Goal: Task Accomplishment & Management: Use online tool/utility

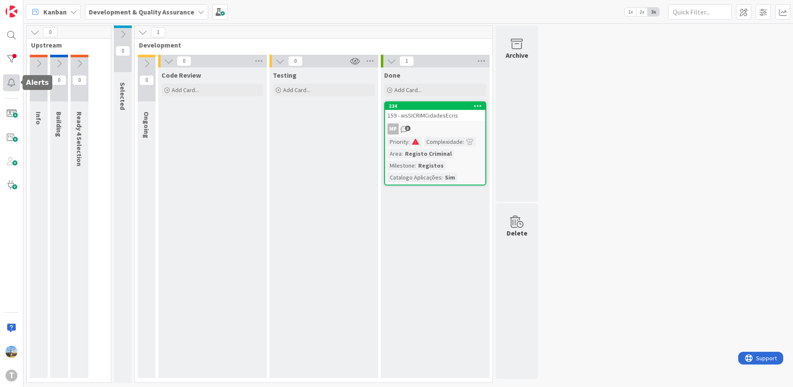
click at [14, 83] on div at bounding box center [11, 82] width 17 height 17
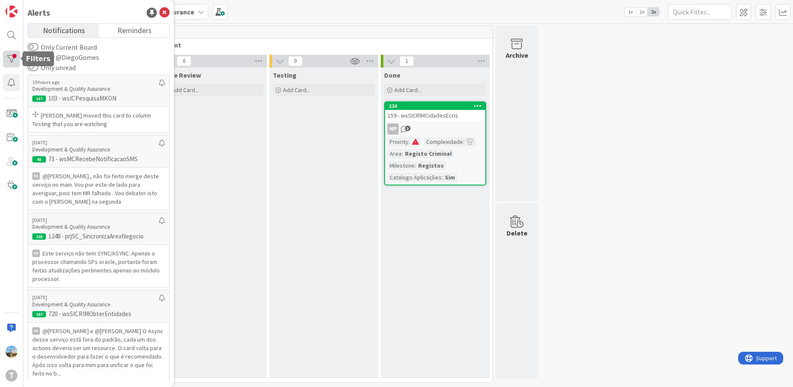
click at [7, 57] on div at bounding box center [11, 59] width 17 height 17
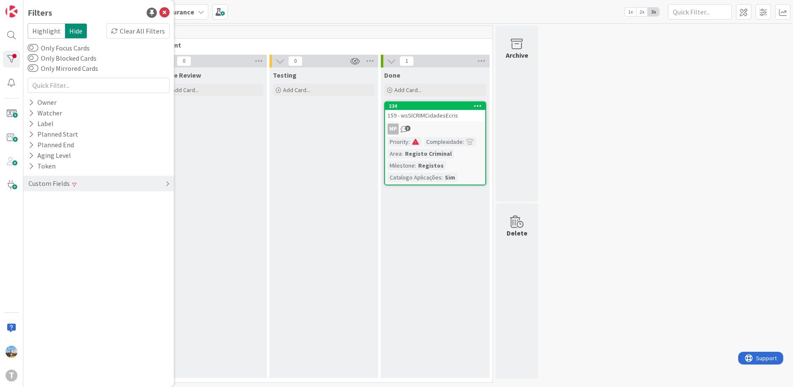
click at [119, 183] on div "Custom Fields" at bounding box center [98, 184] width 150 height 16
click at [154, 198] on div "Clear" at bounding box center [157, 201] width 25 height 11
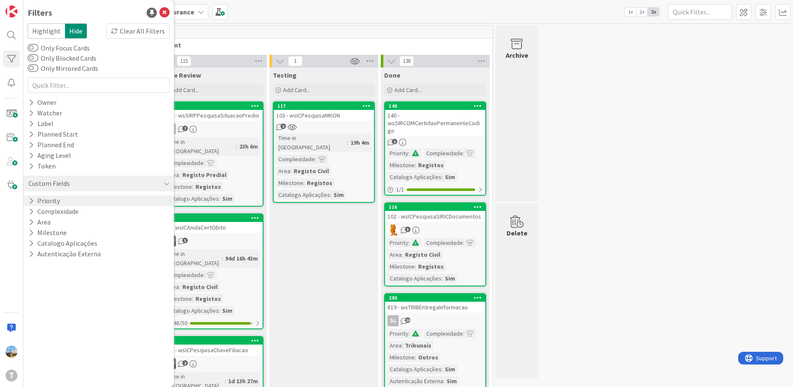
click at [88, 199] on div "Priority" at bounding box center [98, 201] width 150 height 11
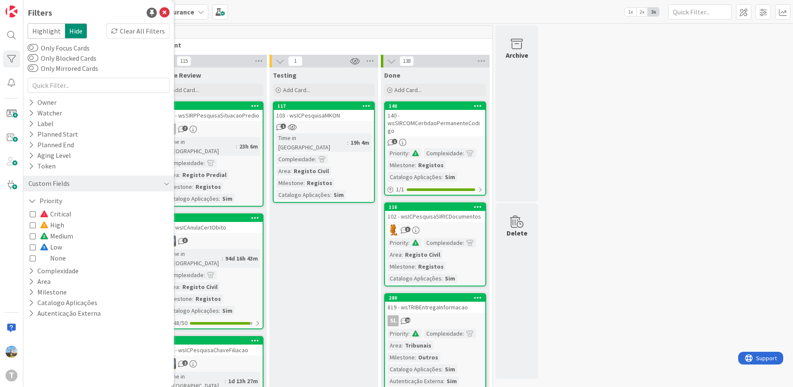
click at [50, 259] on span "None" at bounding box center [53, 258] width 26 height 11
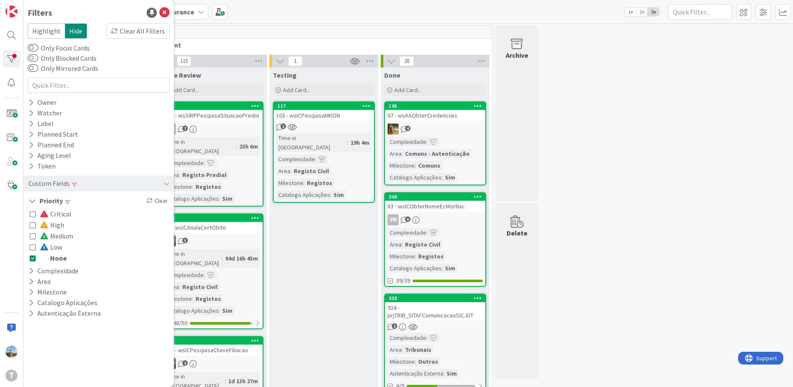
click at [50, 259] on span "None" at bounding box center [53, 258] width 27 height 11
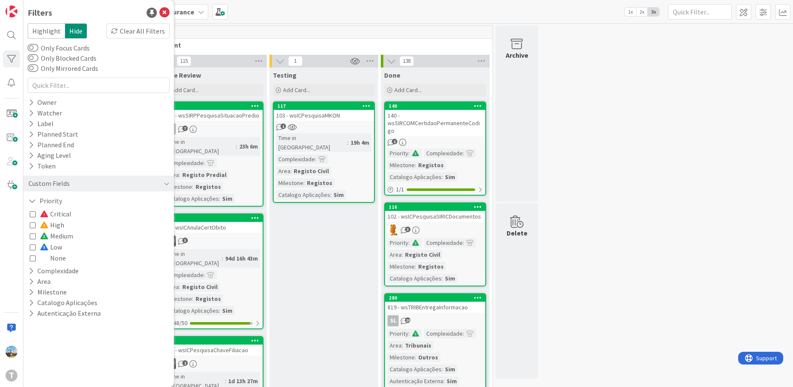
click at [51, 248] on span "Low" at bounding box center [51, 247] width 22 height 11
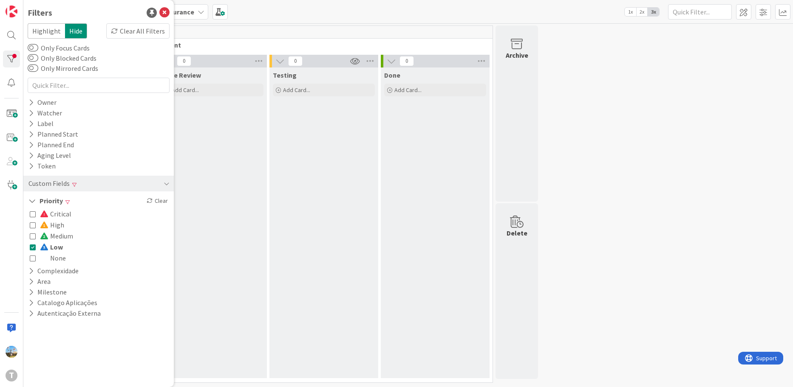
click at [55, 228] on span "High" at bounding box center [52, 225] width 24 height 11
click at [51, 254] on span "None" at bounding box center [53, 258] width 26 height 11
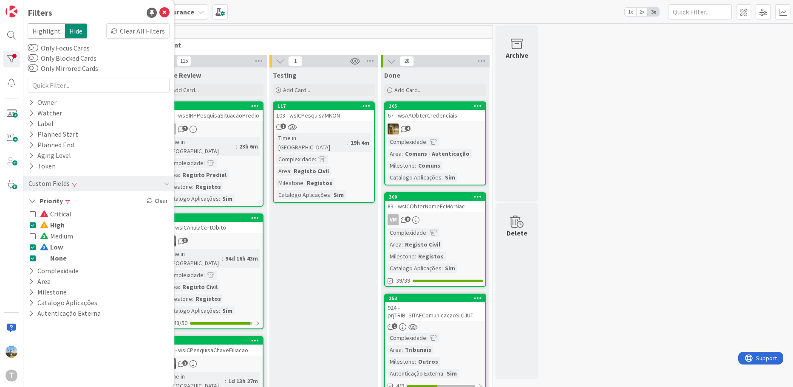
click at [165, 203] on div "Clear" at bounding box center [157, 201] width 25 height 11
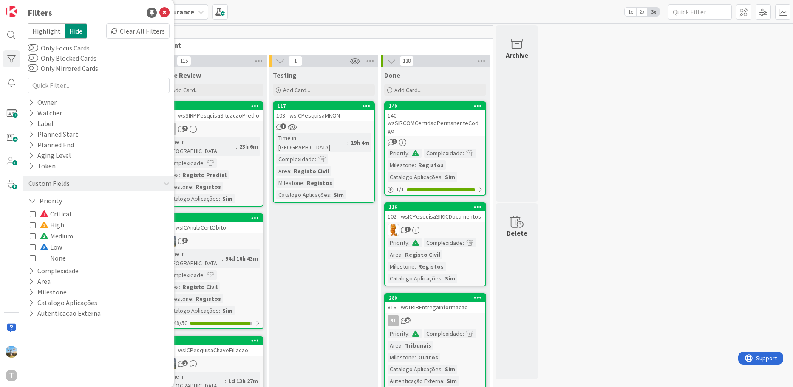
click at [65, 215] on span "Critical" at bounding box center [55, 214] width 31 height 11
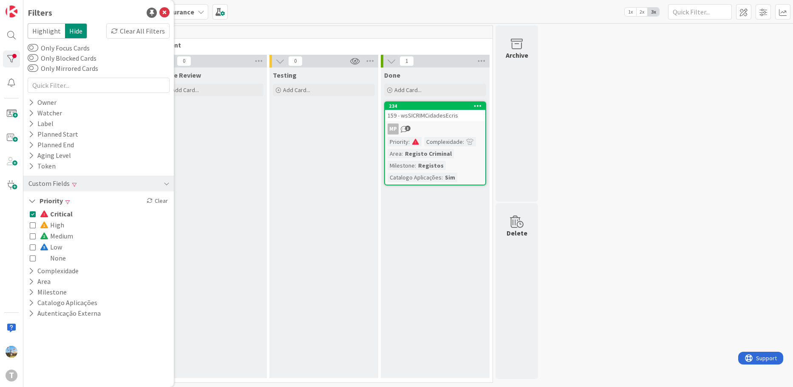
click at [65, 215] on span "Critical" at bounding box center [56, 214] width 33 height 11
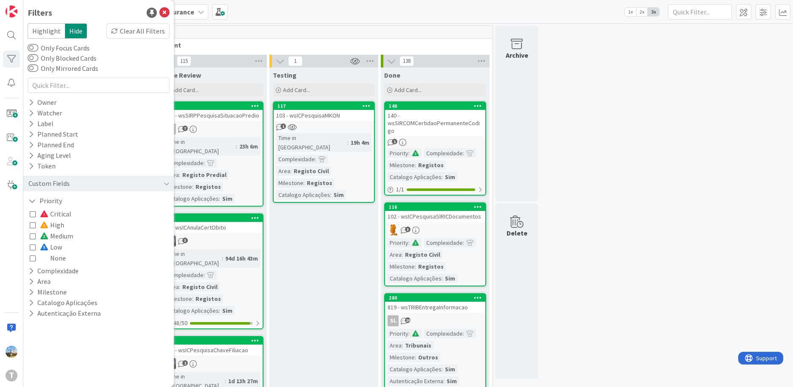
click at [59, 236] on span "Medium" at bounding box center [56, 236] width 33 height 11
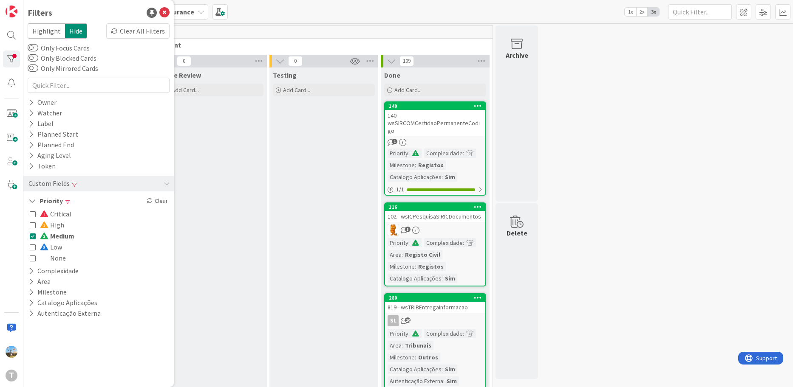
click at [59, 236] on span "Medium" at bounding box center [57, 236] width 34 height 11
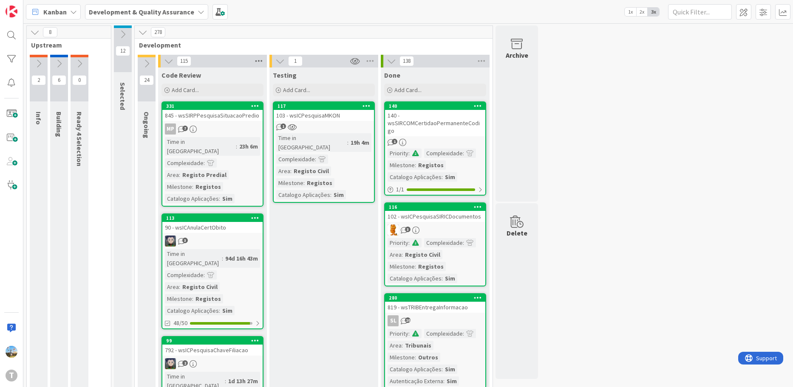
click at [253, 59] on icon at bounding box center [258, 61] width 11 height 13
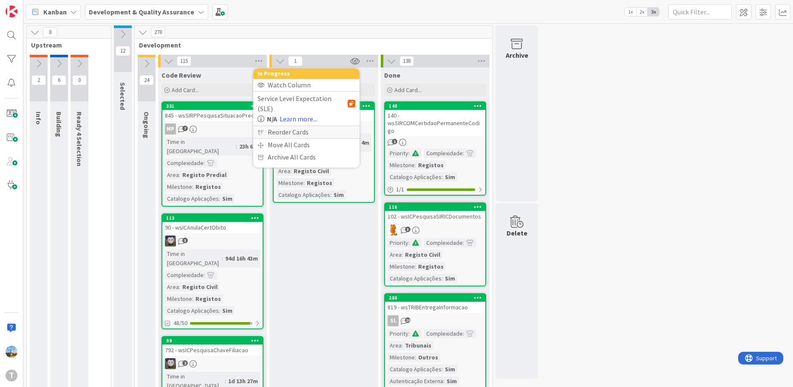
click at [302, 126] on div "Reorder Cards" at bounding box center [306, 132] width 106 height 12
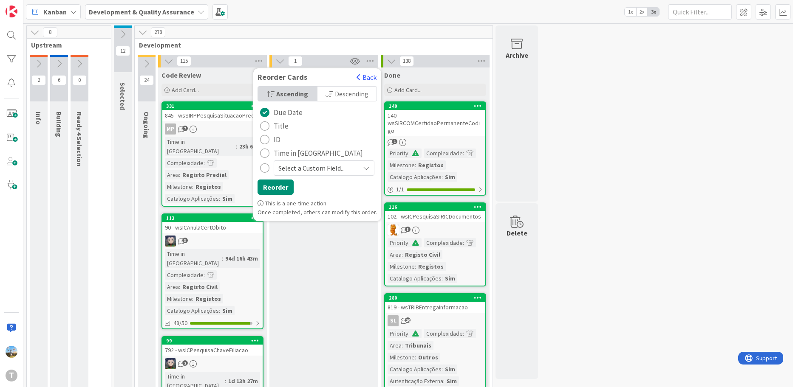
click at [302, 152] on span "Time in [GEOGRAPHIC_DATA]" at bounding box center [318, 153] width 89 height 13
click at [345, 91] on span "Descending" at bounding box center [352, 94] width 34 height 13
click at [284, 189] on button "Reorder" at bounding box center [275, 187] width 36 height 15
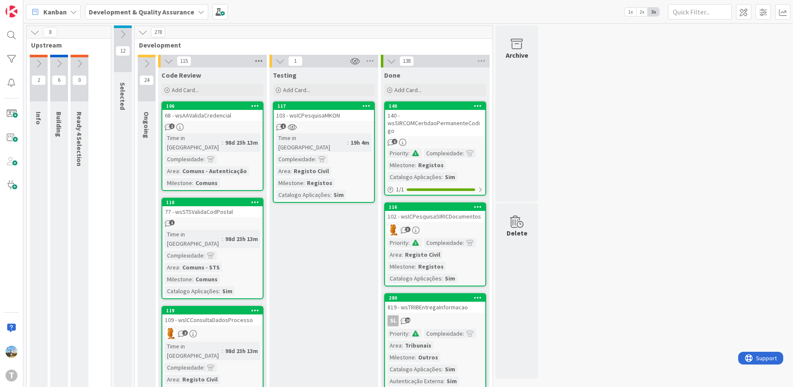
click at [256, 59] on icon at bounding box center [258, 61] width 11 height 13
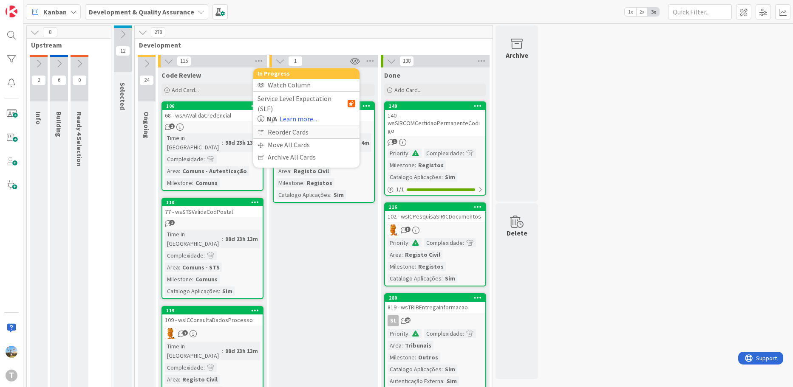
click at [288, 126] on div "Reorder Cards" at bounding box center [306, 132] width 106 height 12
